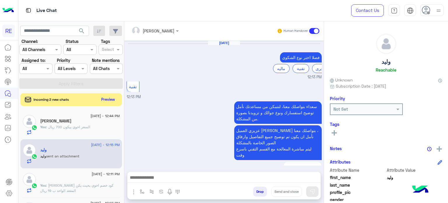
scroll to position [111, 0]
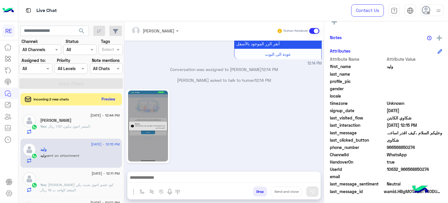
click at [106, 99] on button "Preview" at bounding box center [108, 99] width 18 height 8
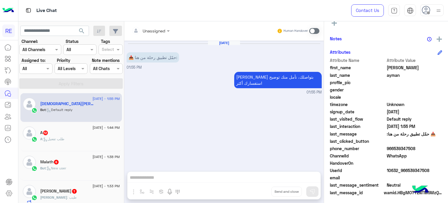
scroll to position [111, 0]
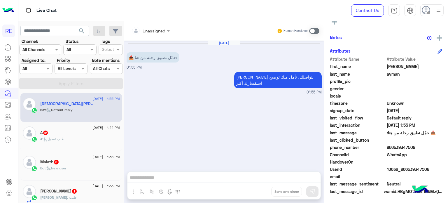
click at [77, 136] on div "A : طلب تفعيل" at bounding box center [80, 141] width 80 height 10
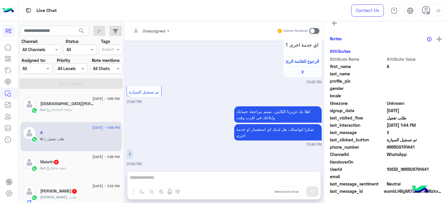
scroll to position [111, 0]
drag, startPoint x: 427, startPoint y: 168, endPoint x: 406, endPoint y: 169, distance: 21.3
click at [406, 169] on span "10632_966509791441" at bounding box center [415, 169] width 56 height 6
copy span "509791441"
